Goal: Communication & Community: Answer question/provide support

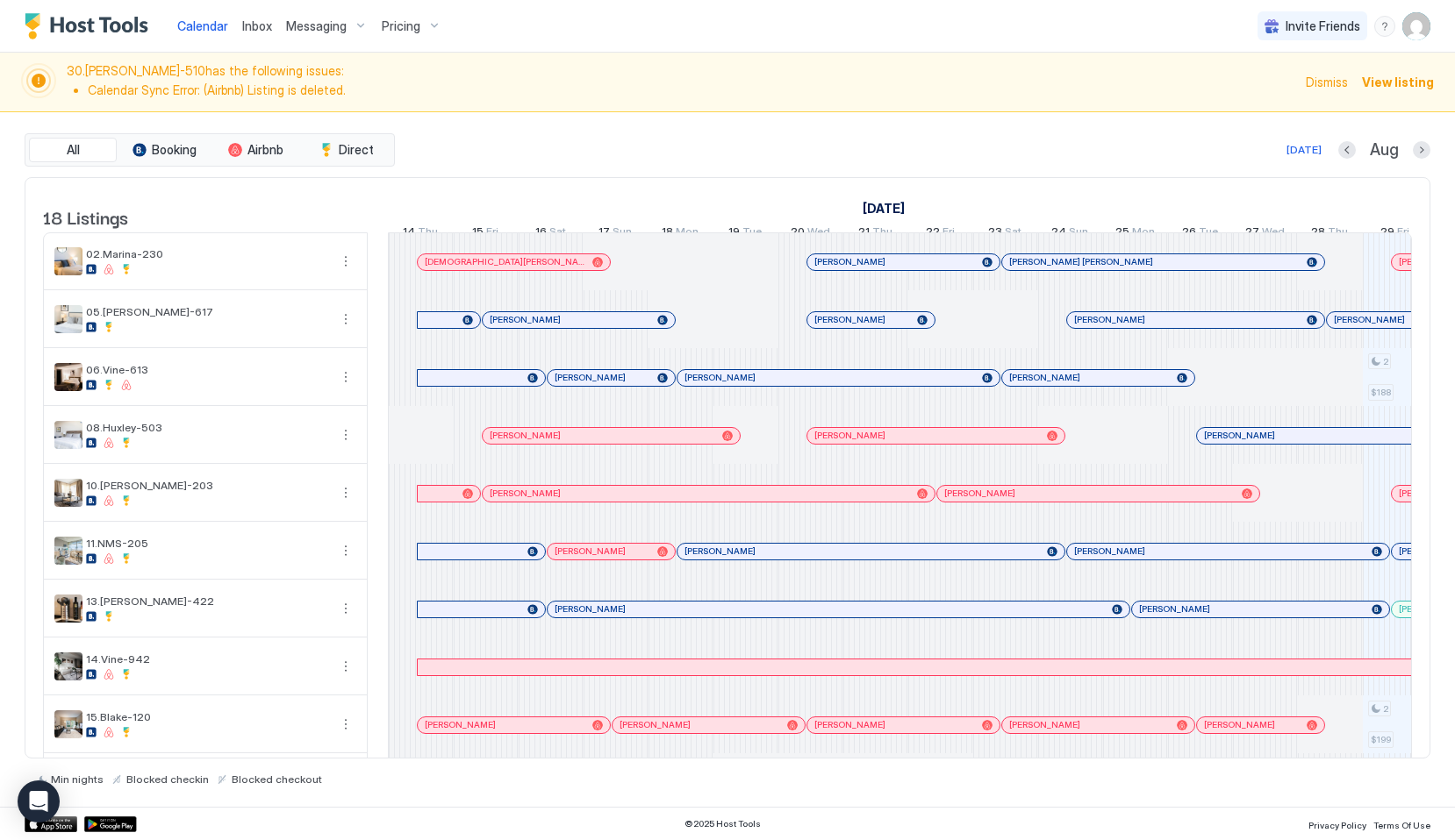
scroll to position [0, 975]
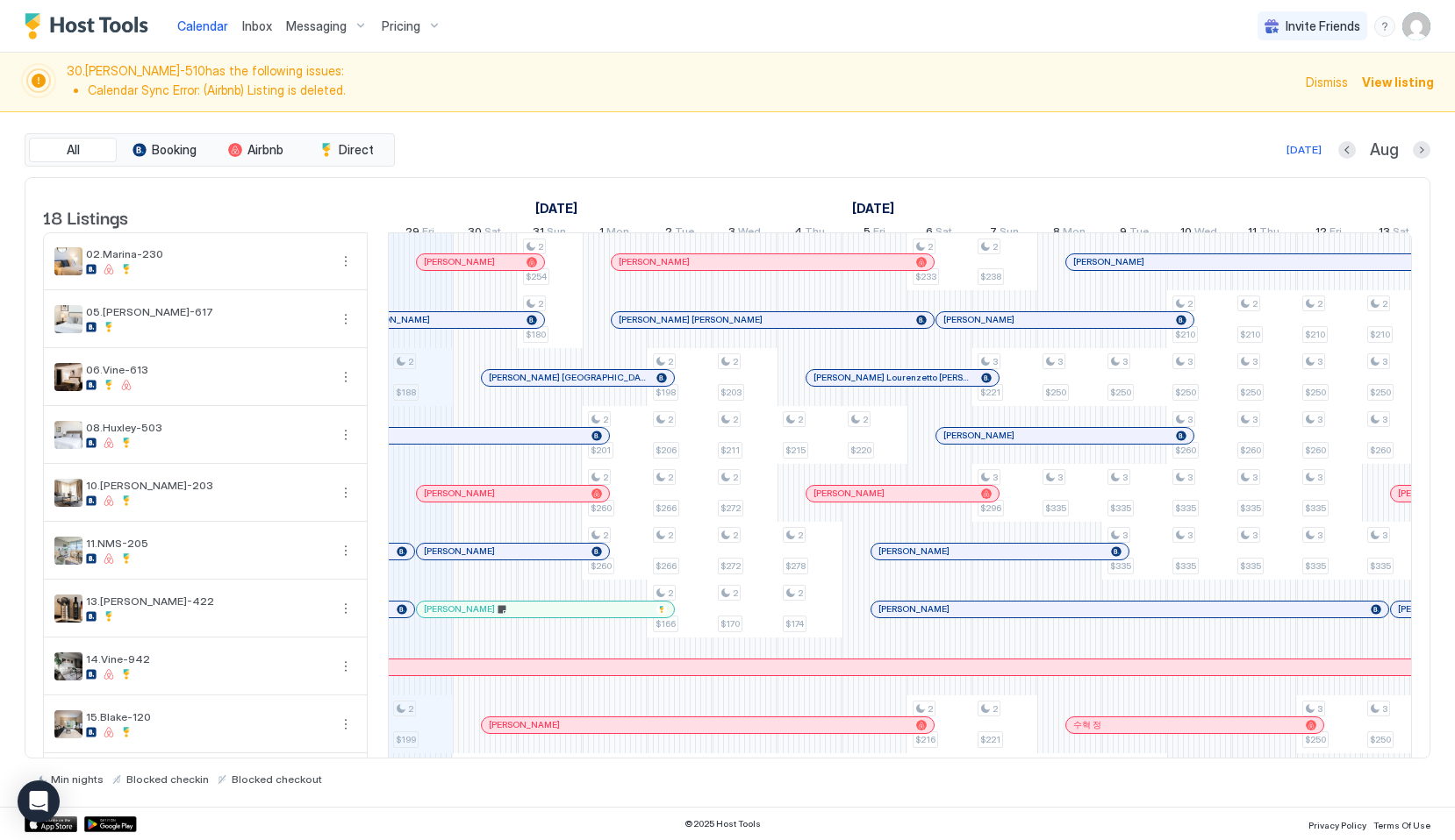
click at [243, 17] on link "Inbox" at bounding box center [257, 26] width 30 height 19
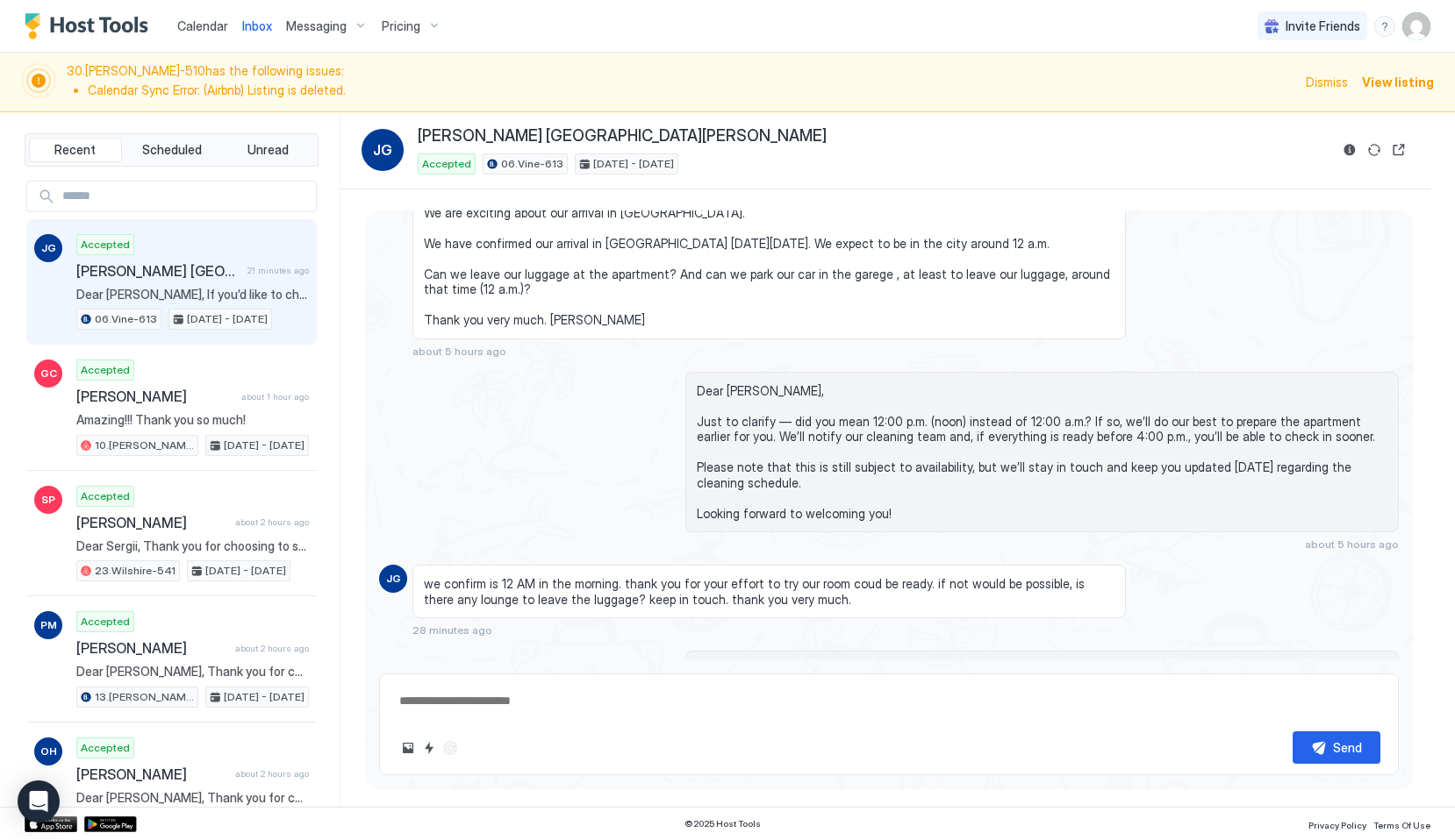
scroll to position [2387, 0]
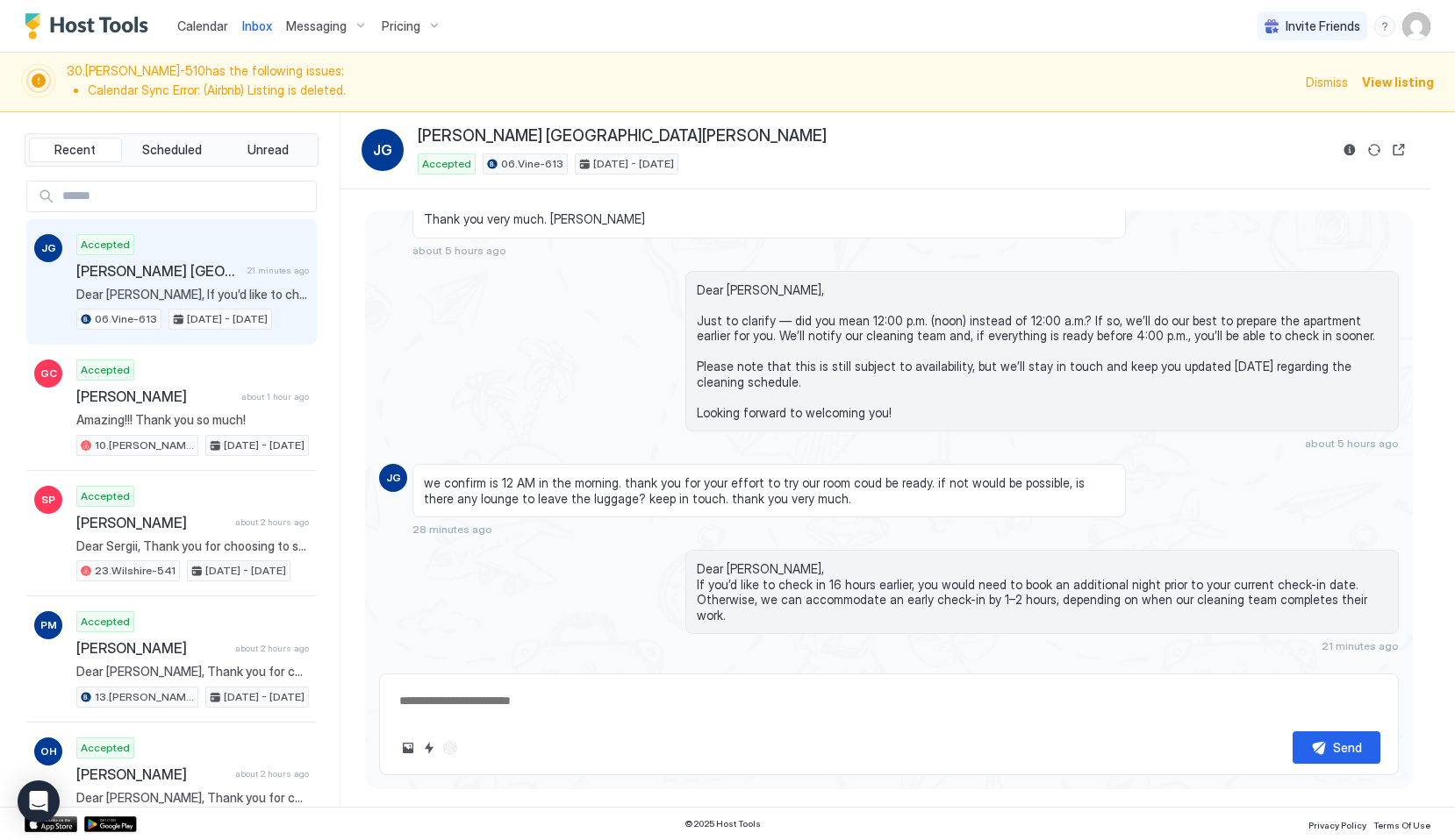
click at [1321, 85] on span "Dismiss" at bounding box center [1326, 82] width 42 height 19
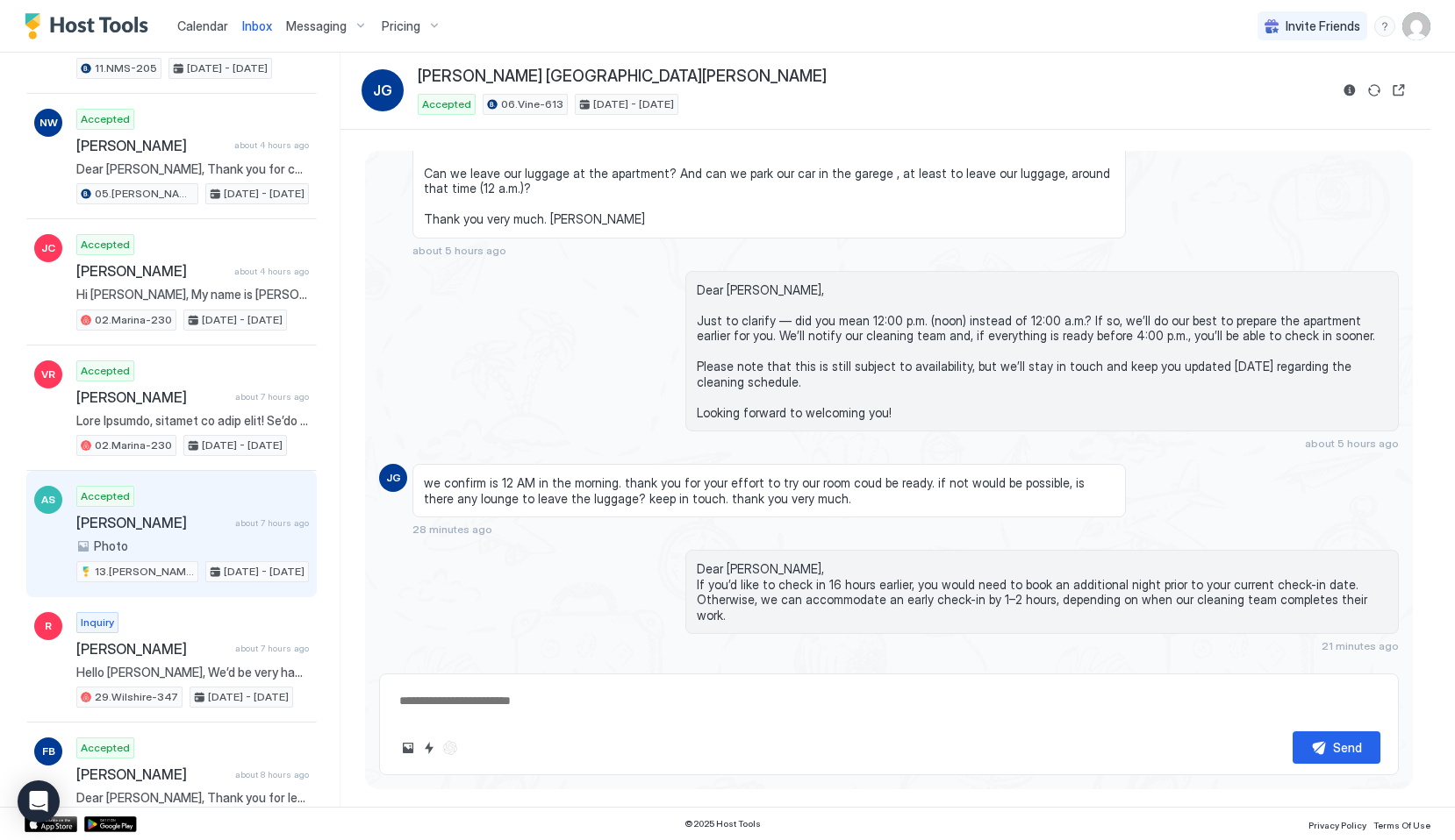
scroll to position [822, 0]
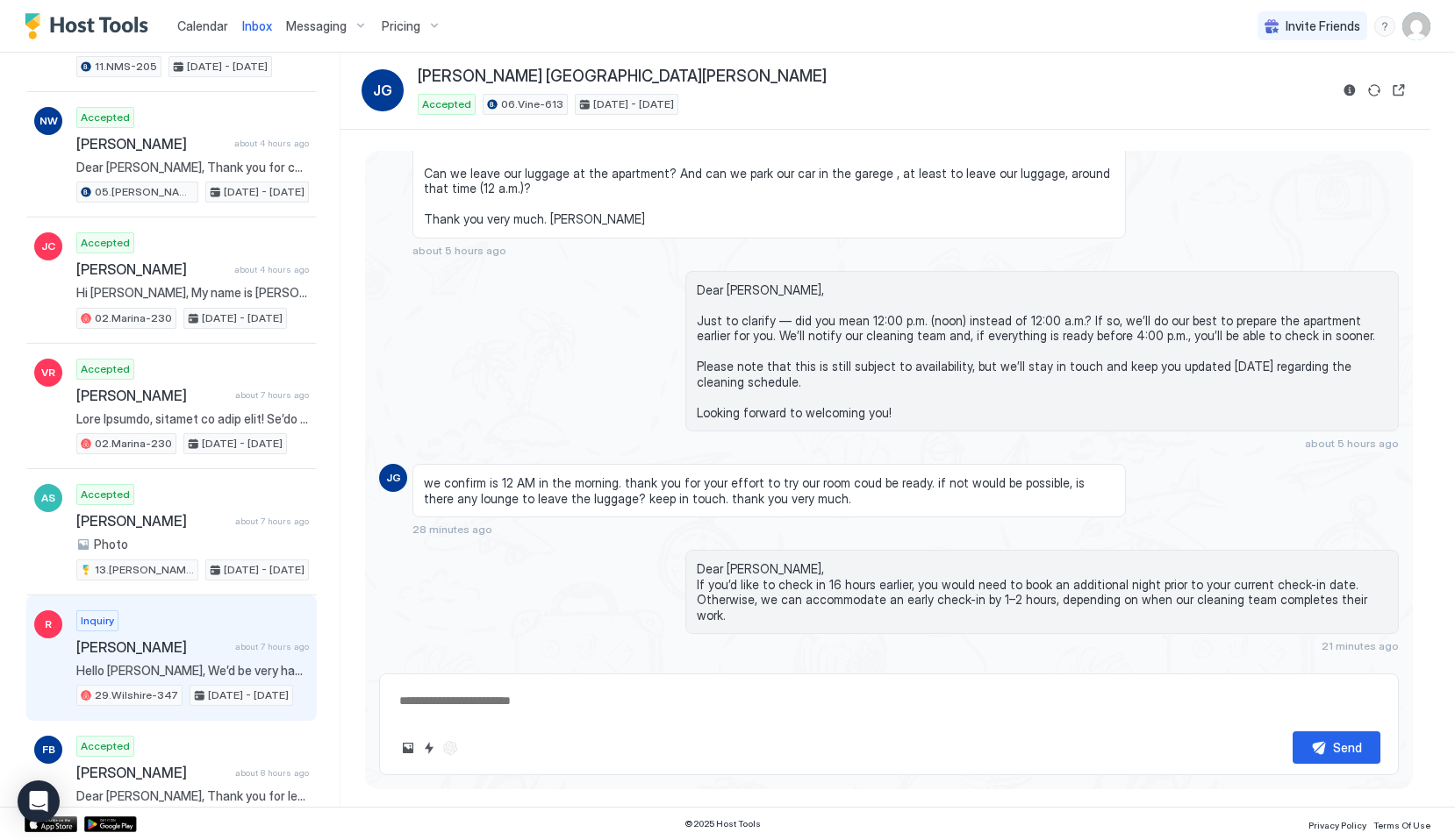
click at [138, 645] on span "[PERSON_NAME]" at bounding box center [152, 647] width 152 height 18
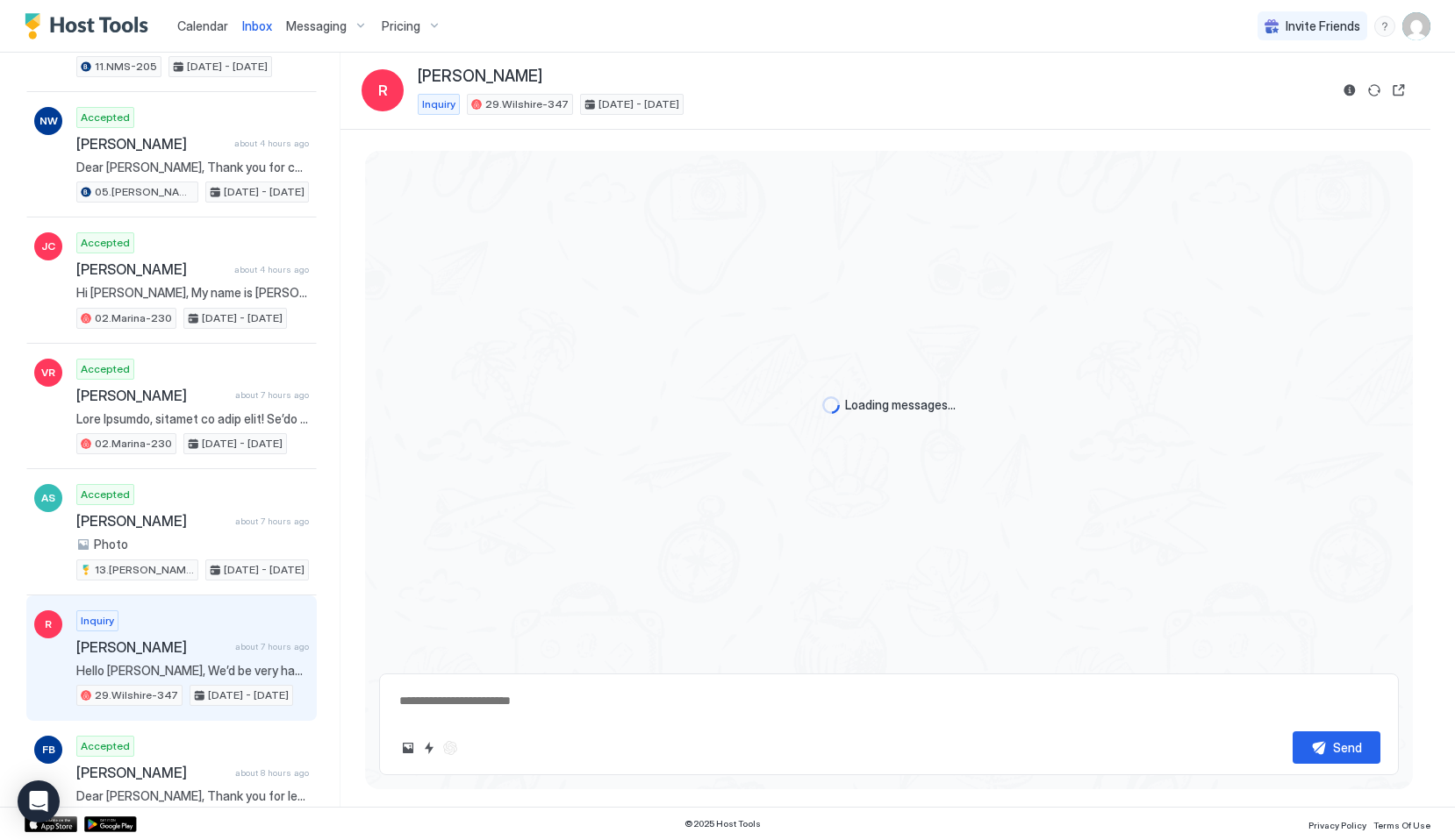
scroll to position [196, 0]
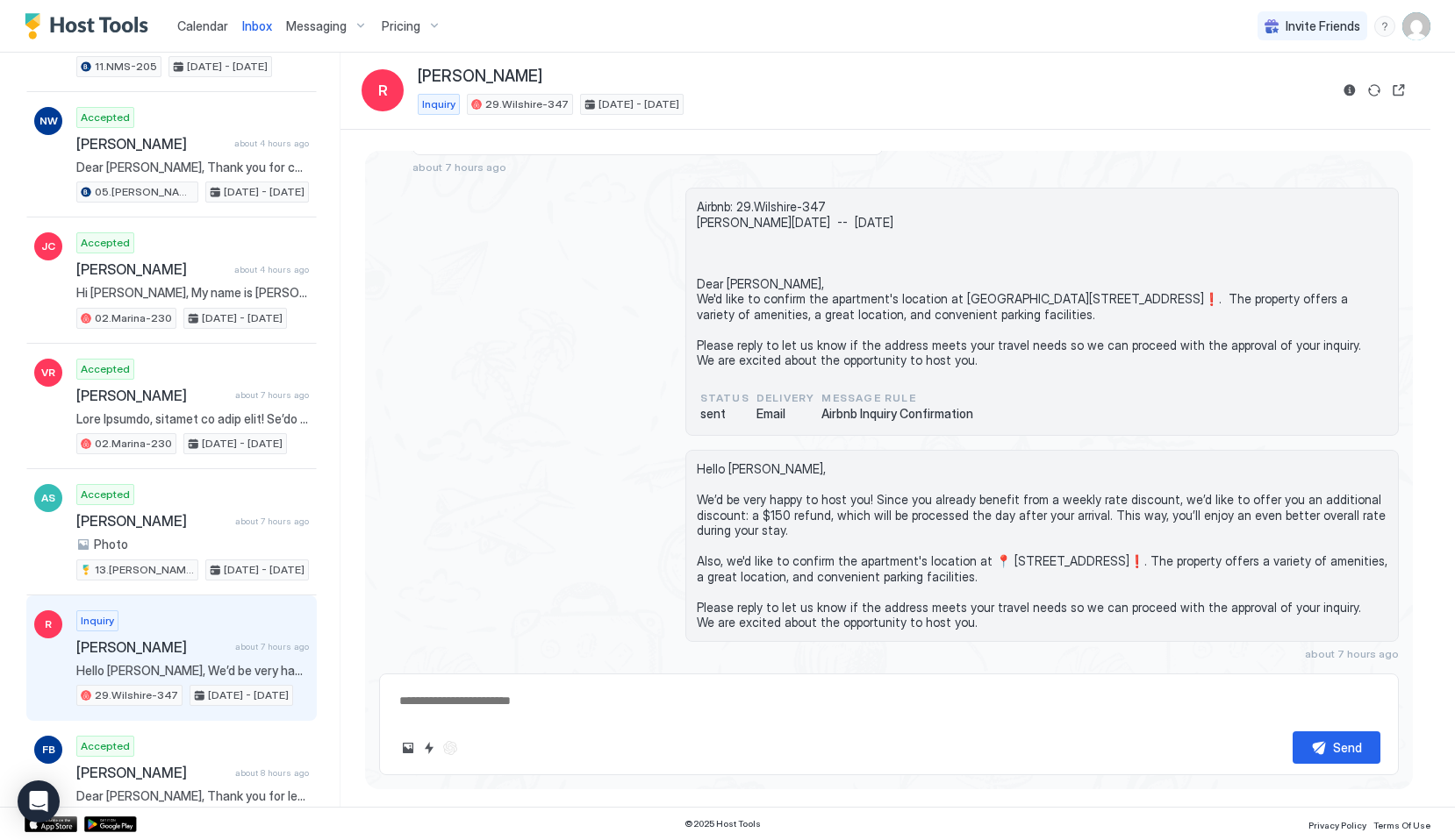
click at [538, 702] on textarea at bounding box center [889, 701] width 983 height 33
paste textarea "**********"
type textarea "*"
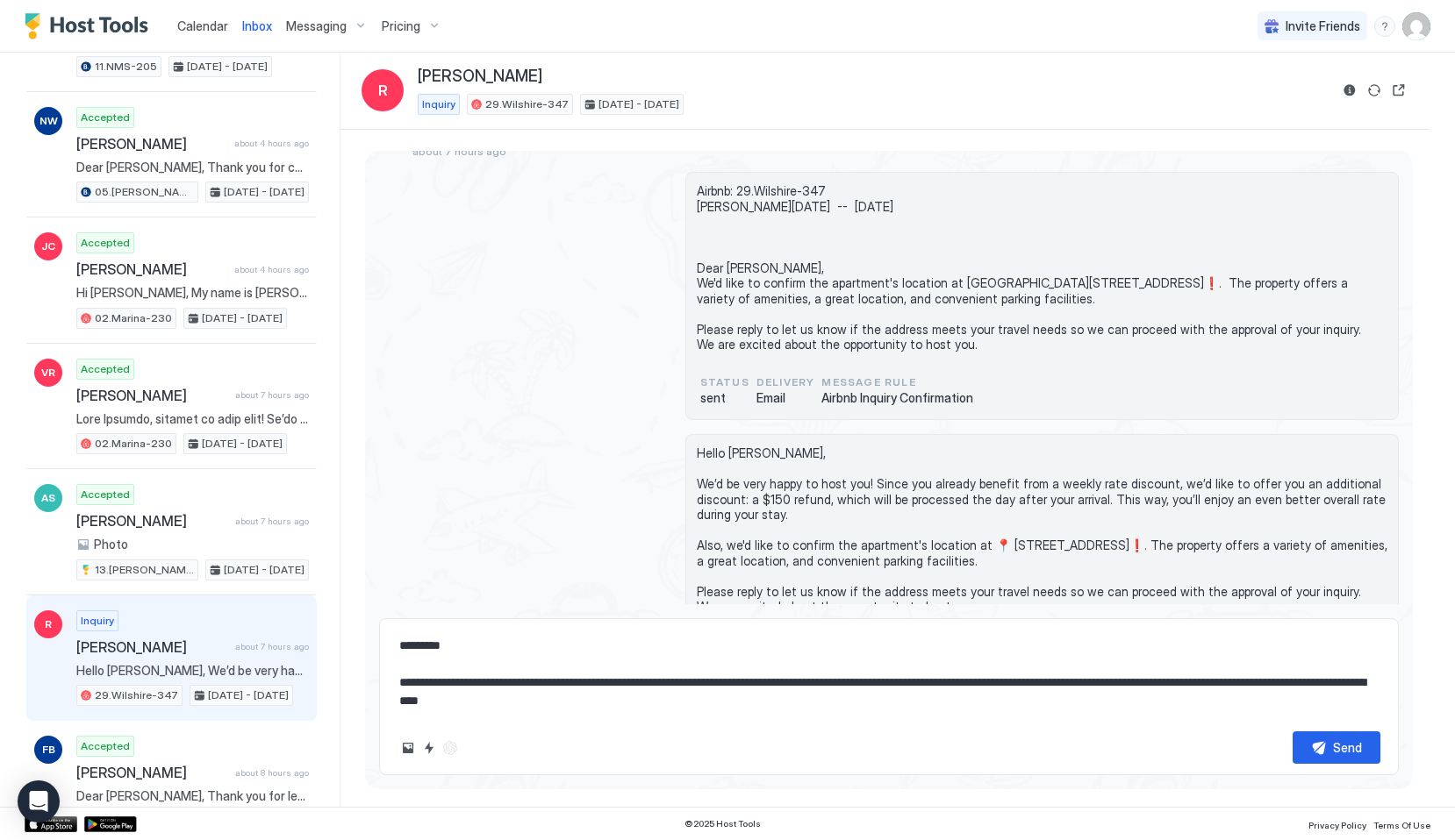
scroll to position [252, 0]
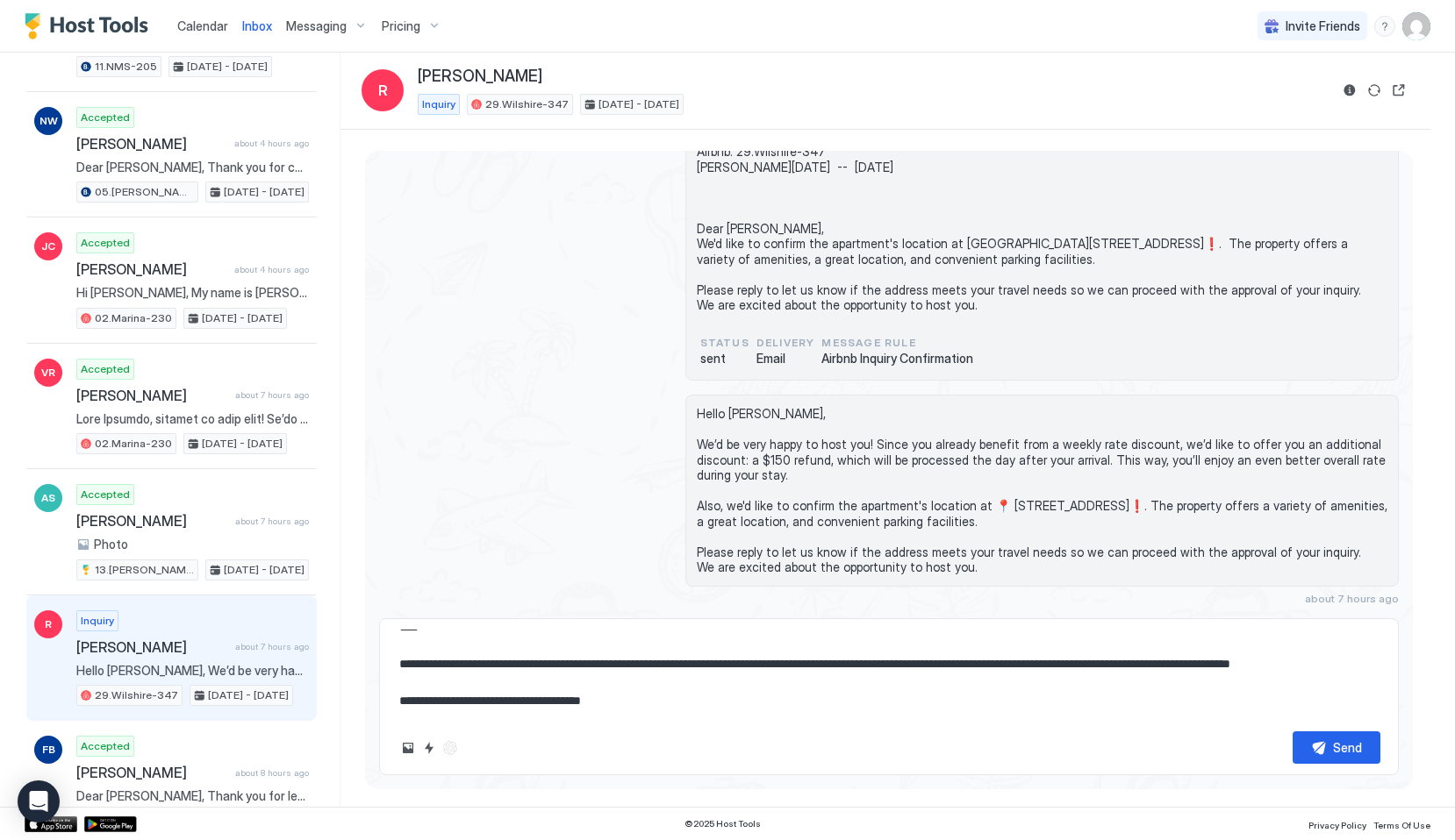
type textarea "**********"
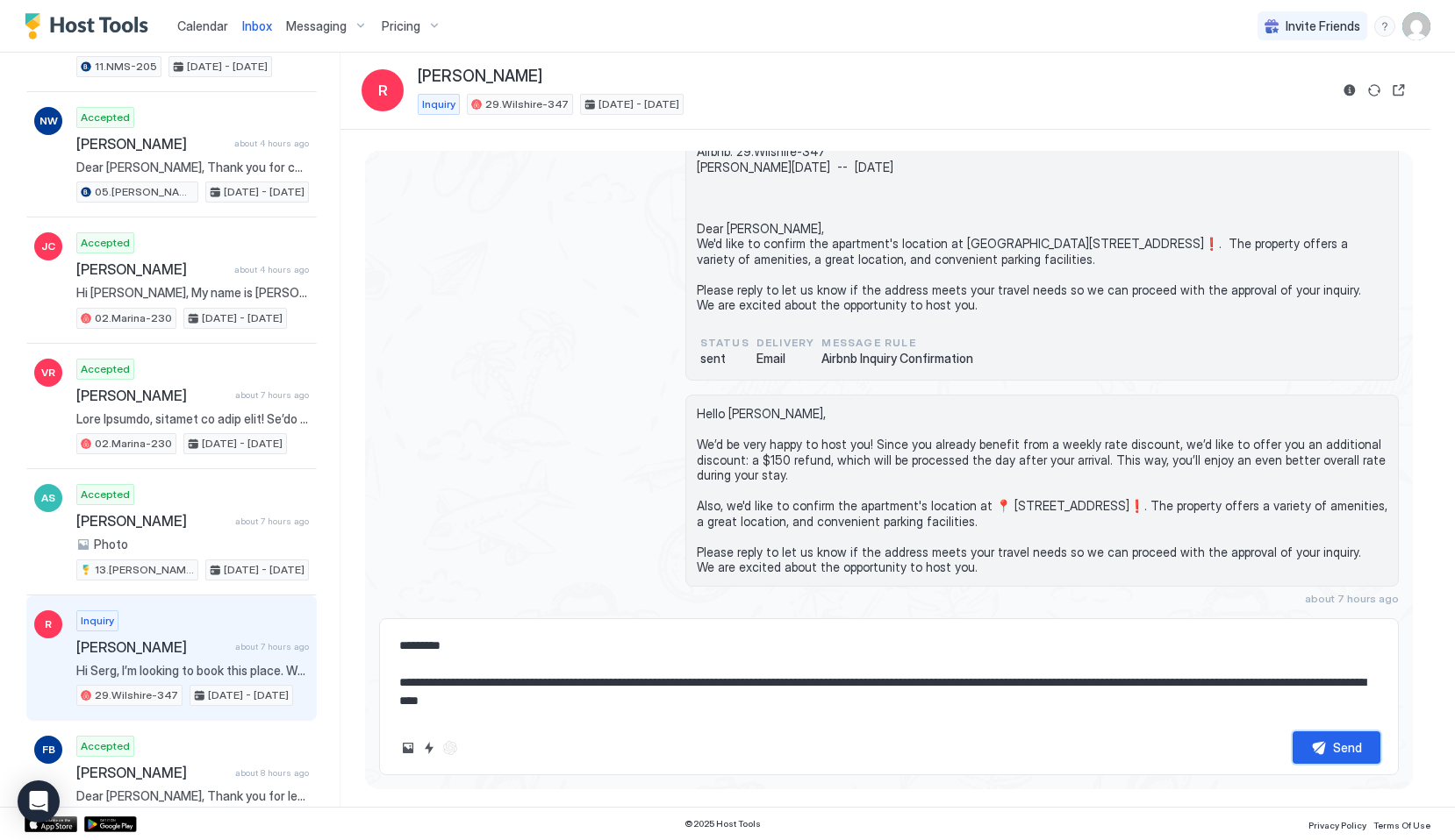
click at [1329, 744] on button "Send" at bounding box center [1336, 747] width 87 height 33
type textarea "*"
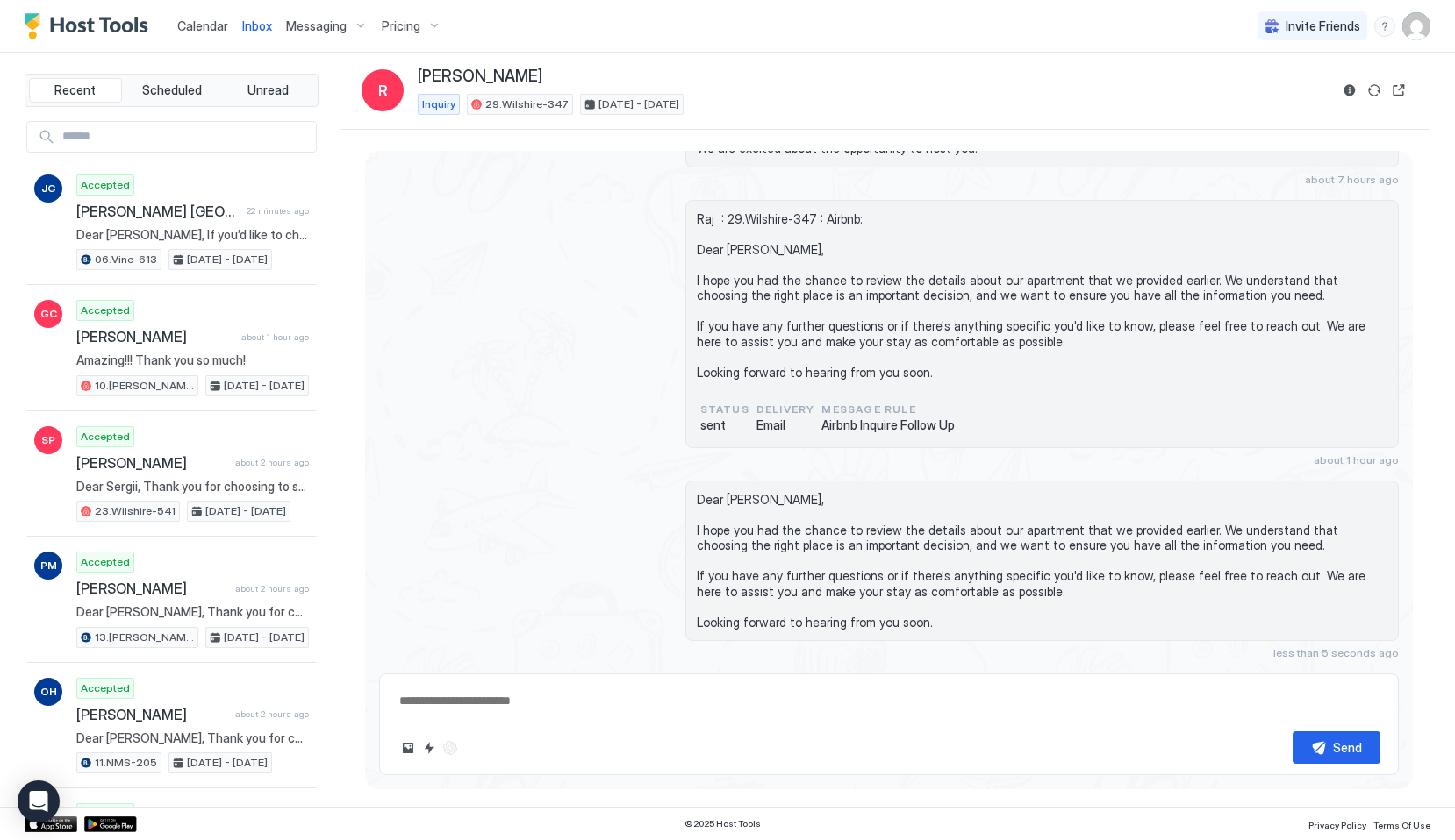
type textarea "*"
click at [200, 18] on link "Calendar" at bounding box center [203, 26] width 51 height 19
